Goal: Download file/media

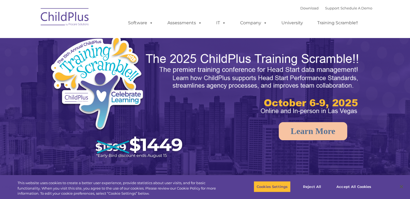
select select "MEDIUM"
click at [63, 22] on img at bounding box center [65, 17] width 54 height 27
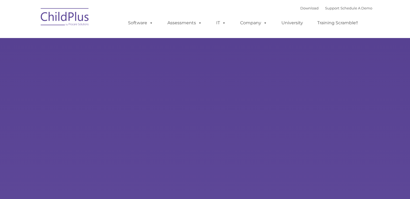
type input ""
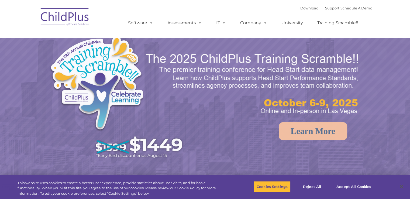
select select "MEDIUM"
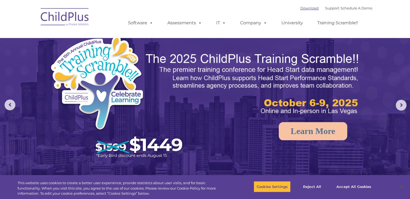
click at [304, 9] on link "Download" at bounding box center [310, 8] width 18 height 4
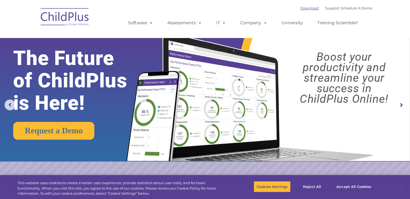
click at [301, 8] on link "Download" at bounding box center [310, 8] width 18 height 4
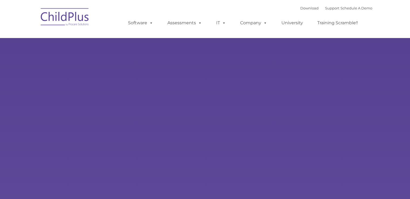
type input ""
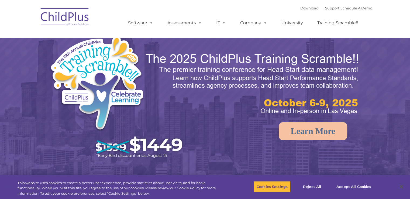
select select "MEDIUM"
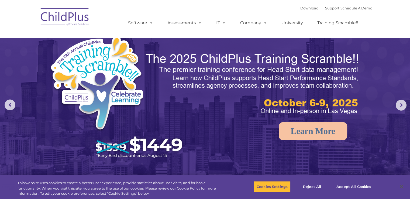
click at [301, 6] on div "Download Support | Schedule A Demo " at bounding box center [337, 8] width 72 height 8
click at [301, 10] on link "Download" at bounding box center [310, 8] width 18 height 4
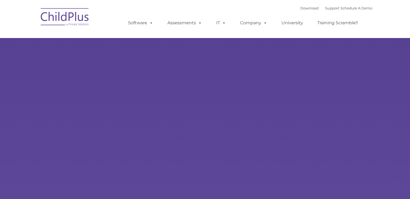
type input ""
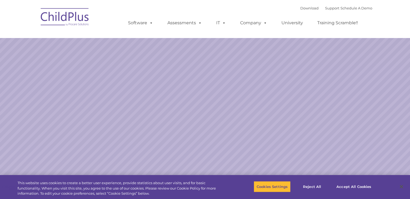
select select "MEDIUM"
